Goal: Transaction & Acquisition: Purchase product/service

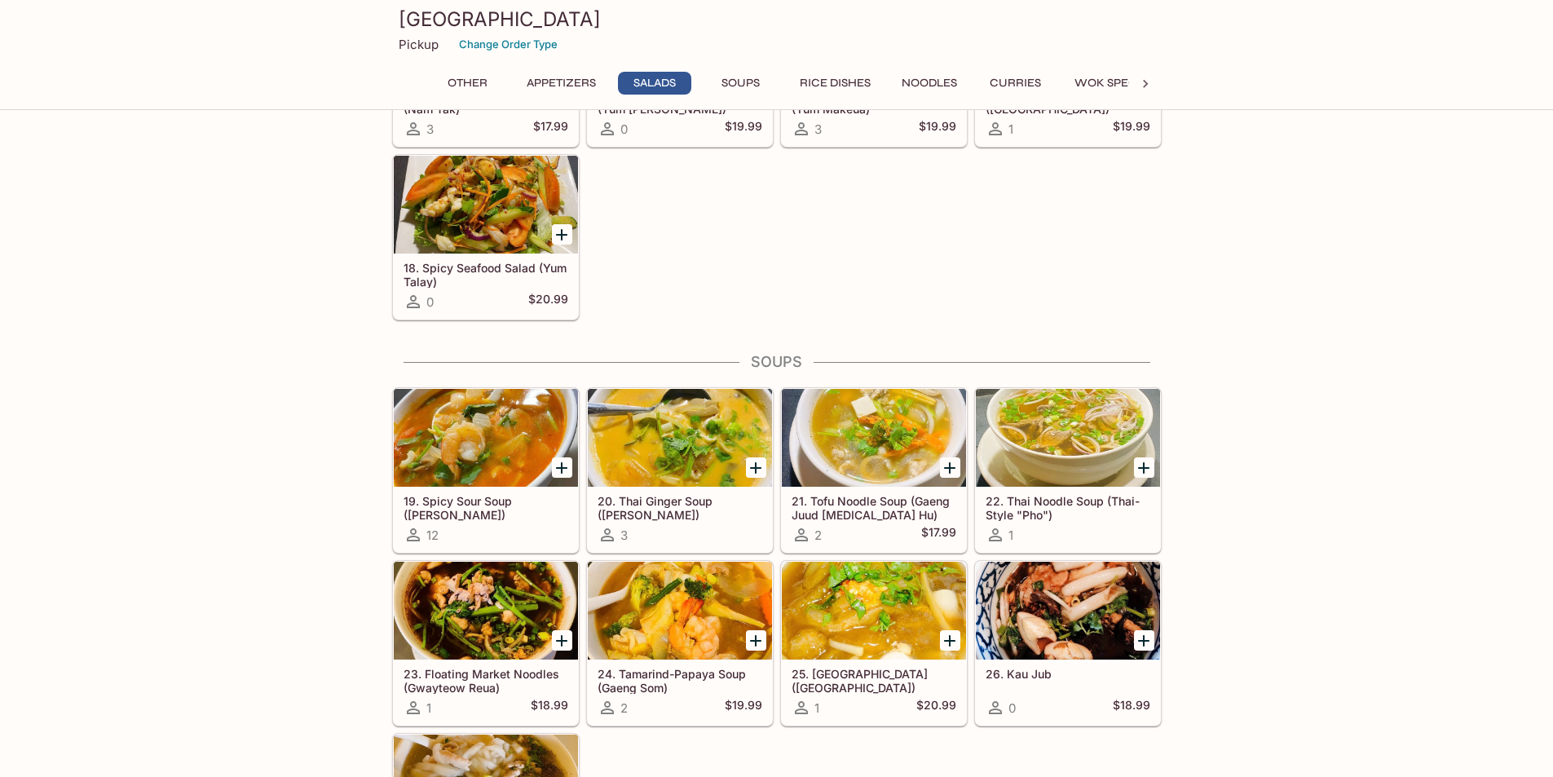
scroll to position [1223, 0]
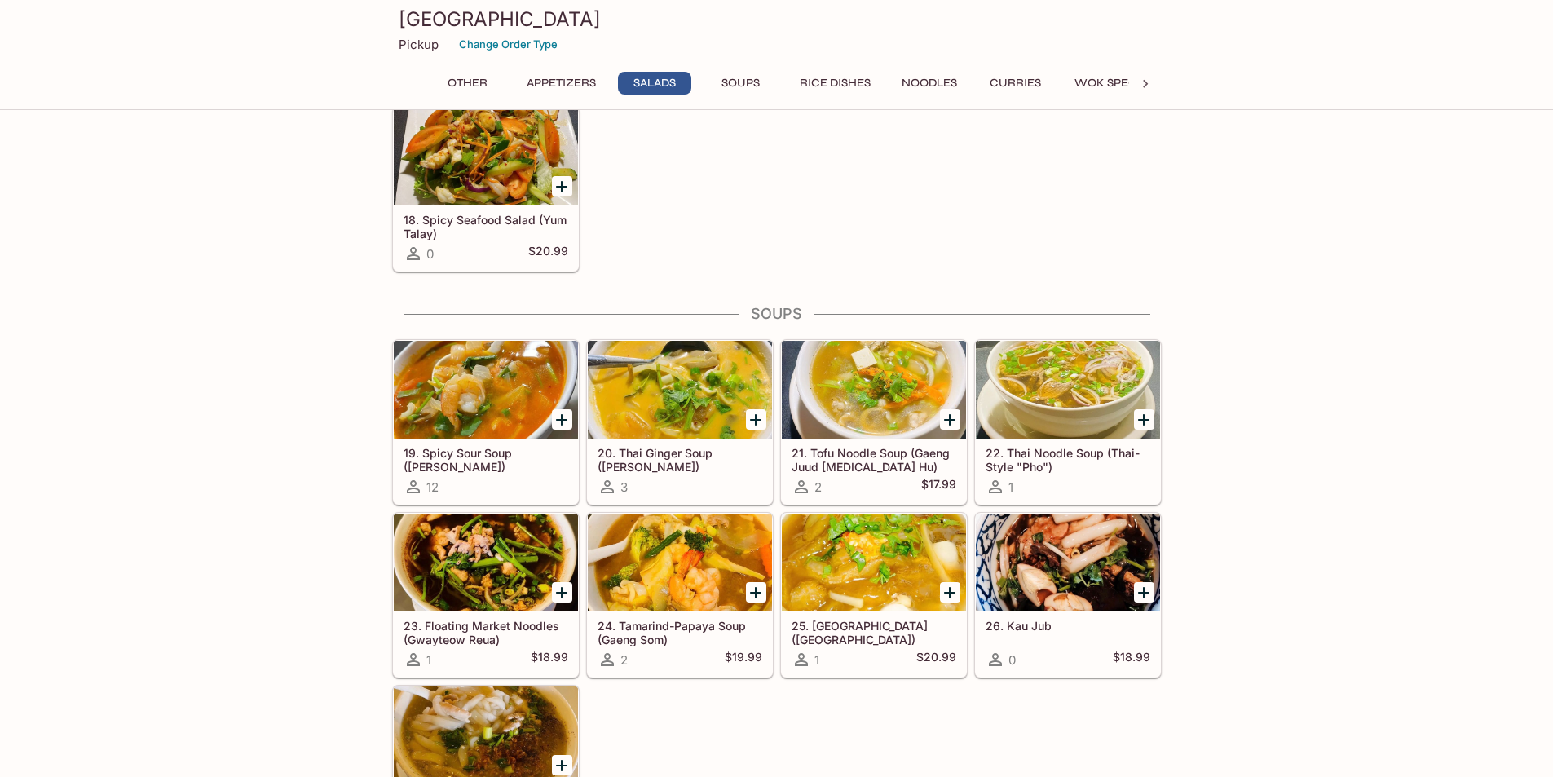
click at [486, 399] on div at bounding box center [486, 390] width 184 height 98
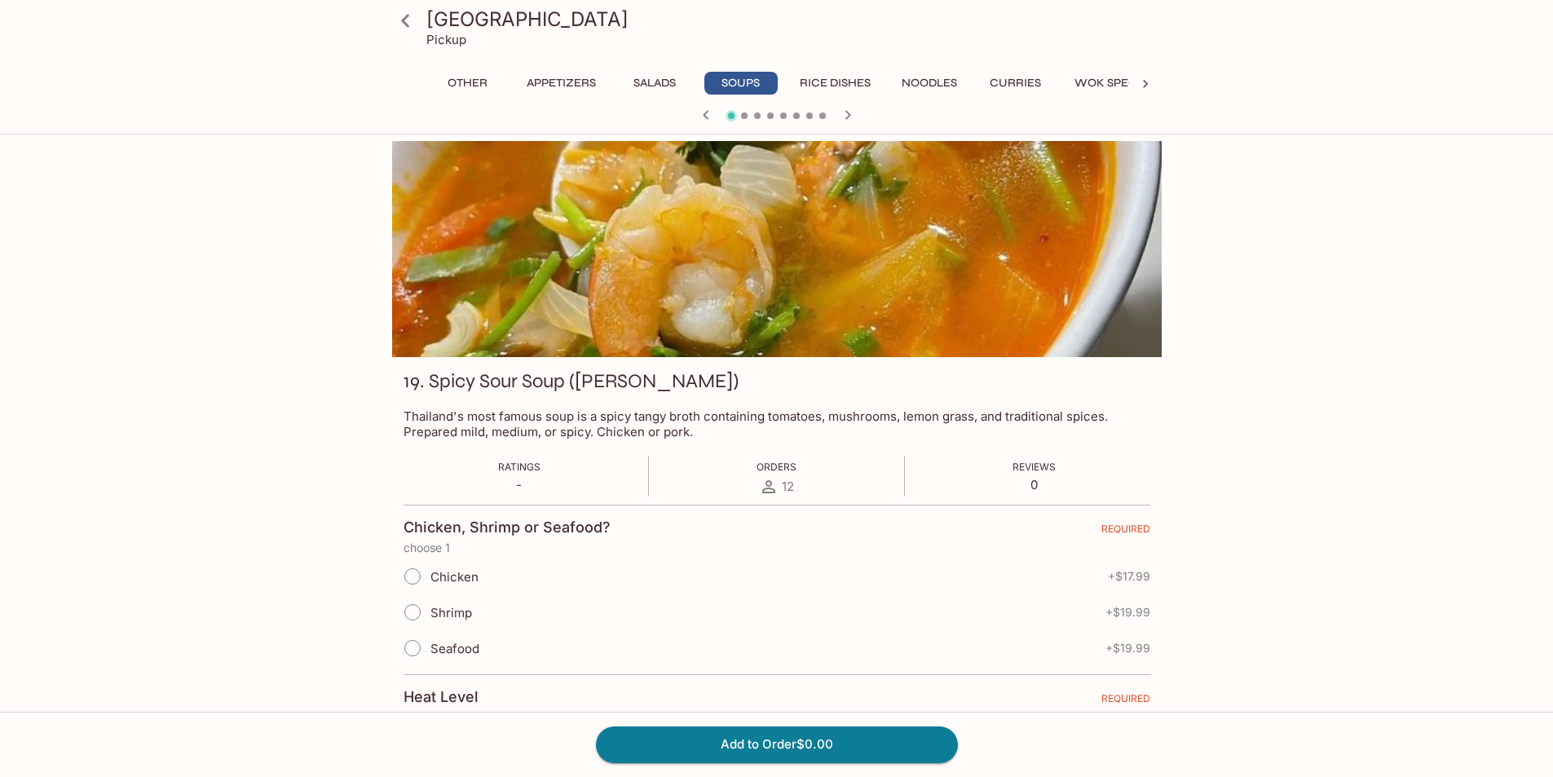
scroll to position [405, 0]
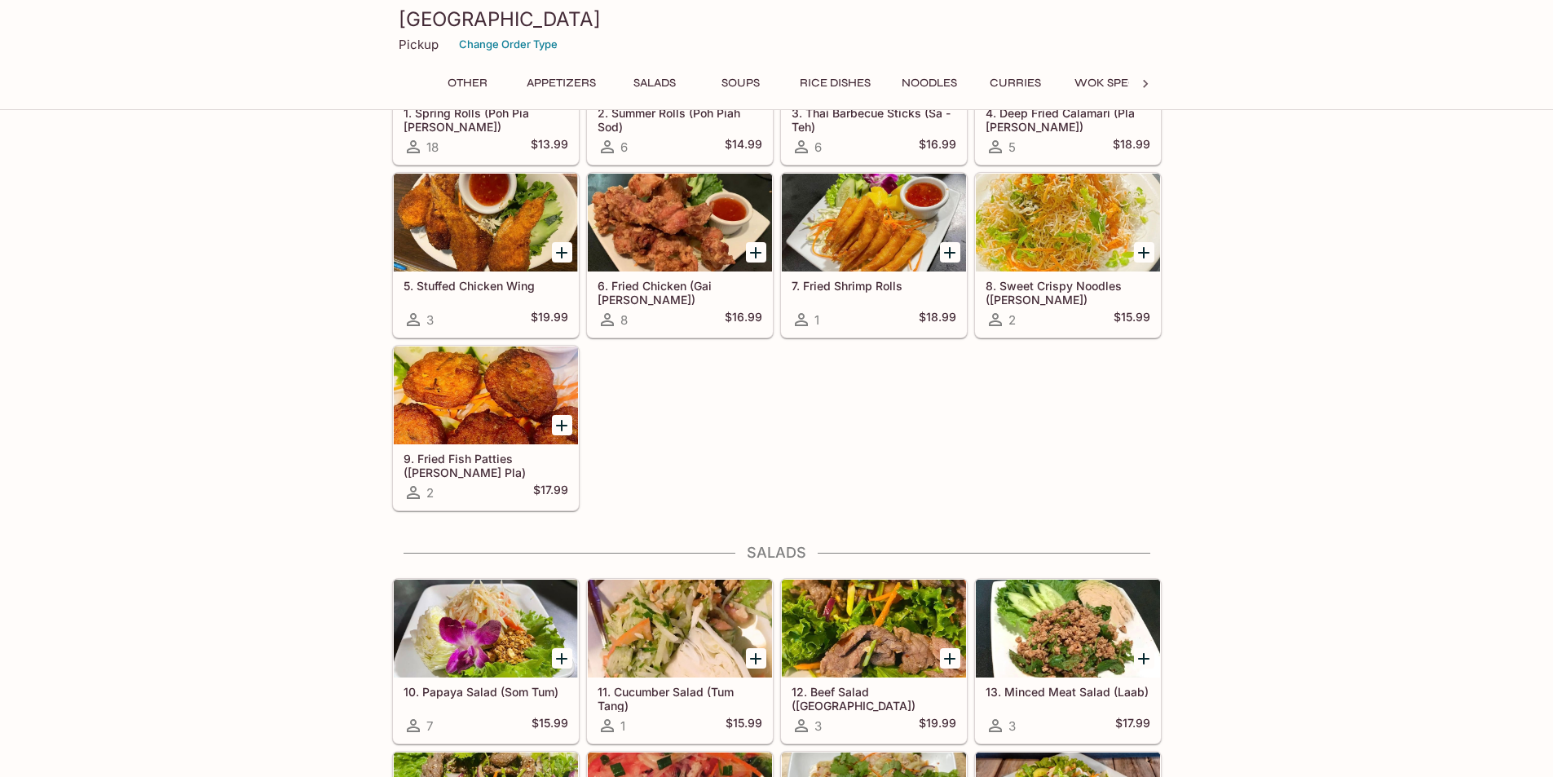
click at [1036, 220] on div at bounding box center [1068, 223] width 184 height 98
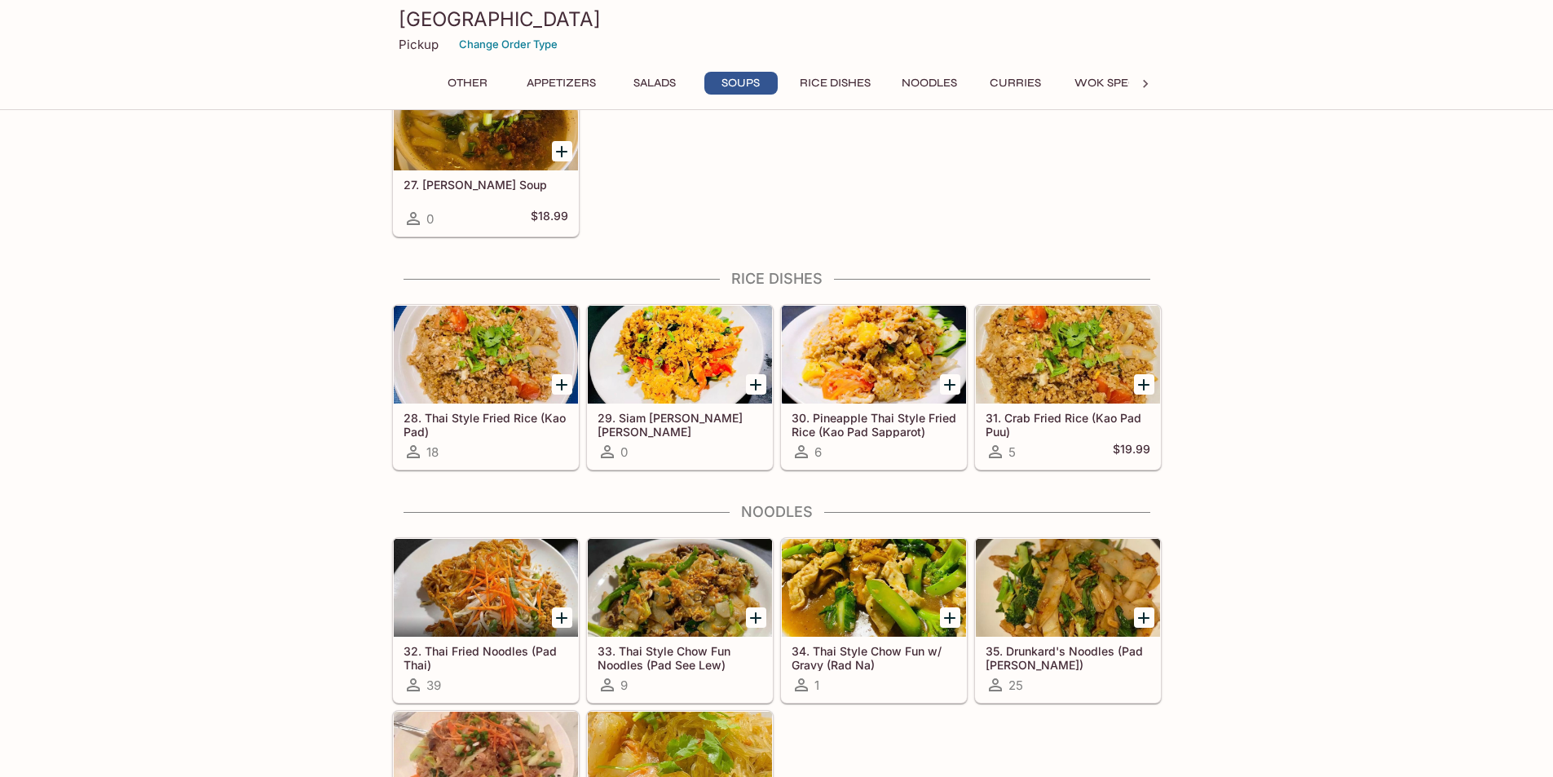
scroll to position [1873, 0]
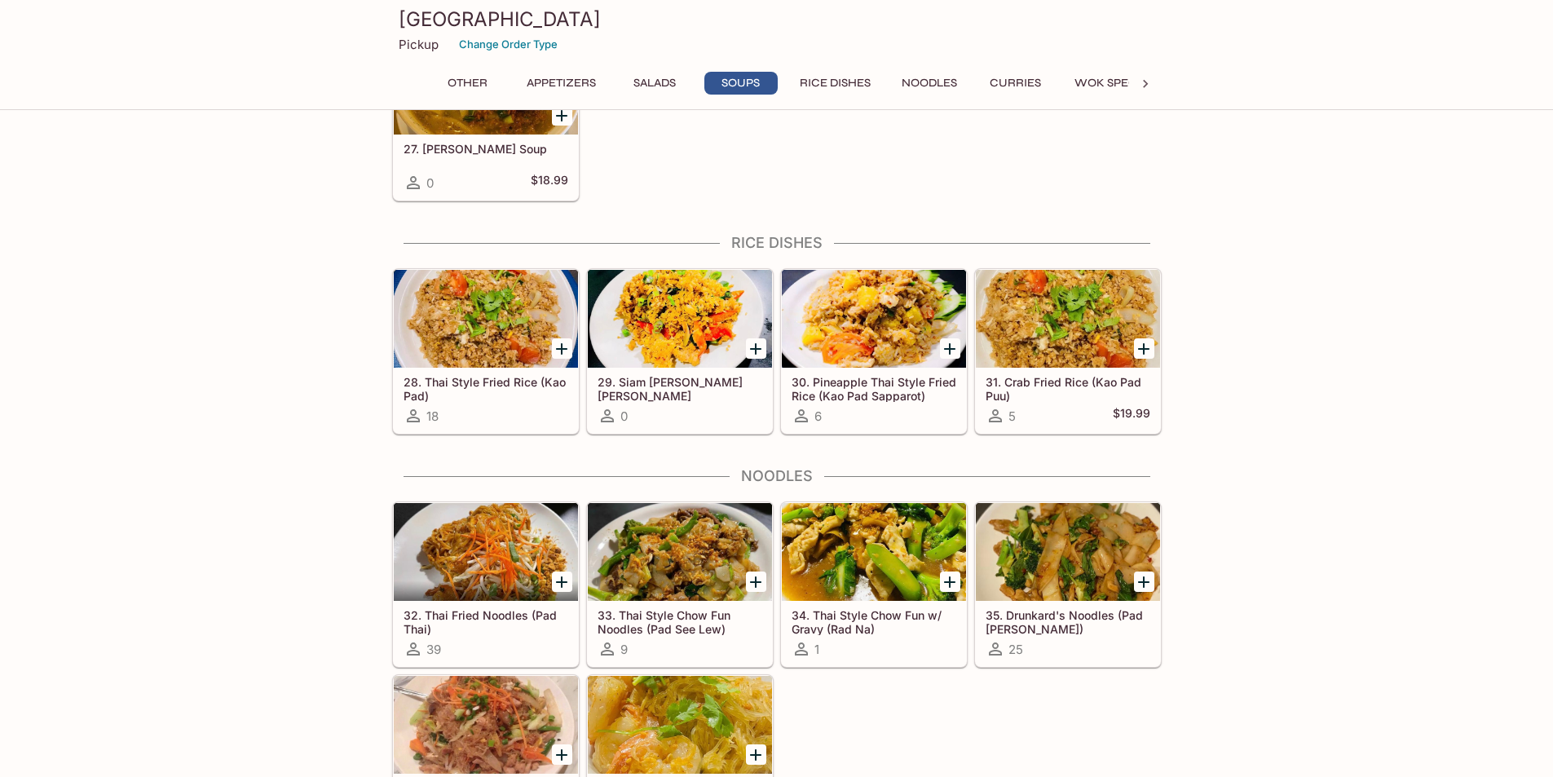
click at [491, 560] on div at bounding box center [486, 552] width 184 height 98
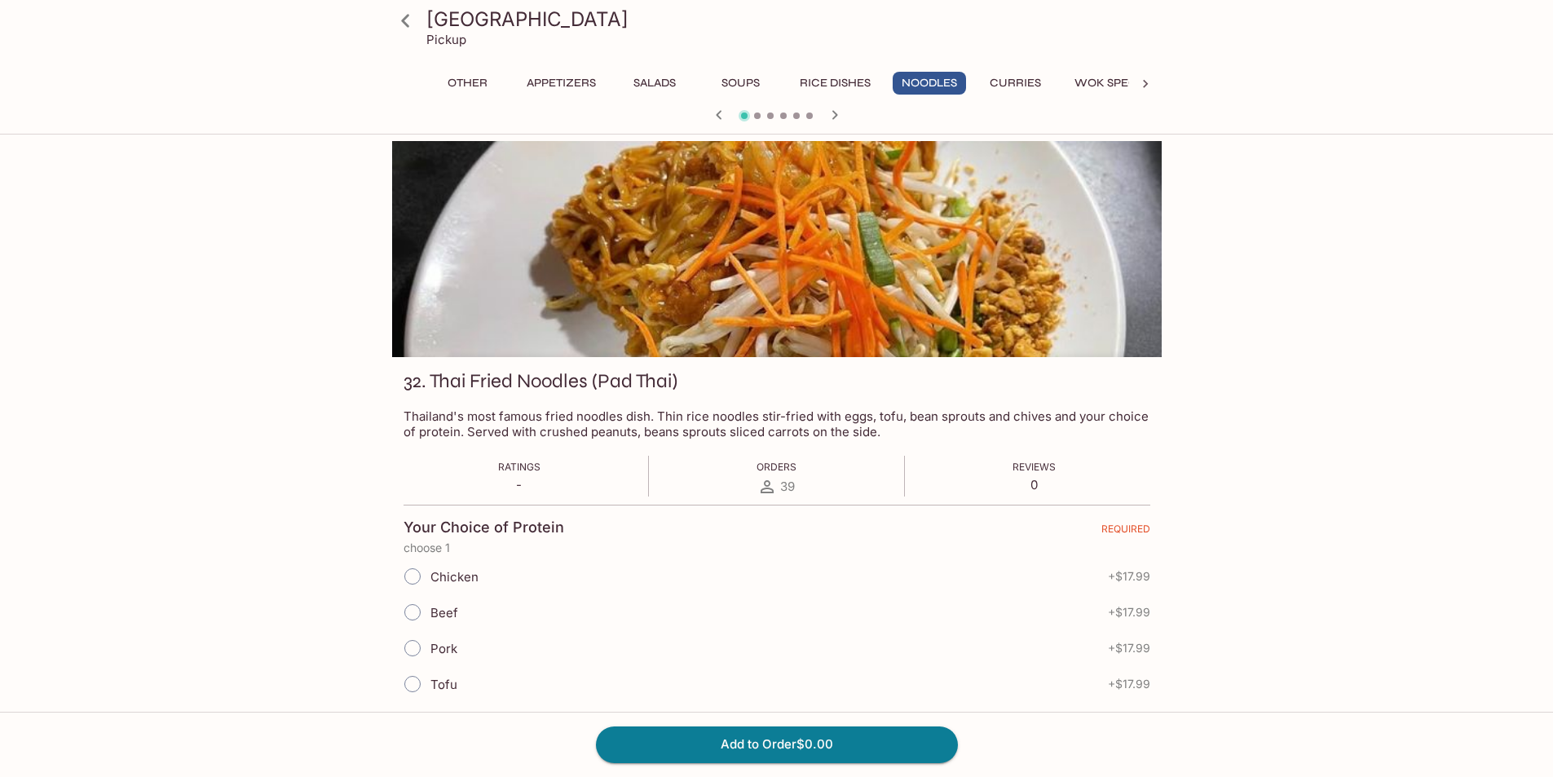
click at [809, 292] on div at bounding box center [777, 249] width 770 height 216
